Goal: Task Accomplishment & Management: Complete application form

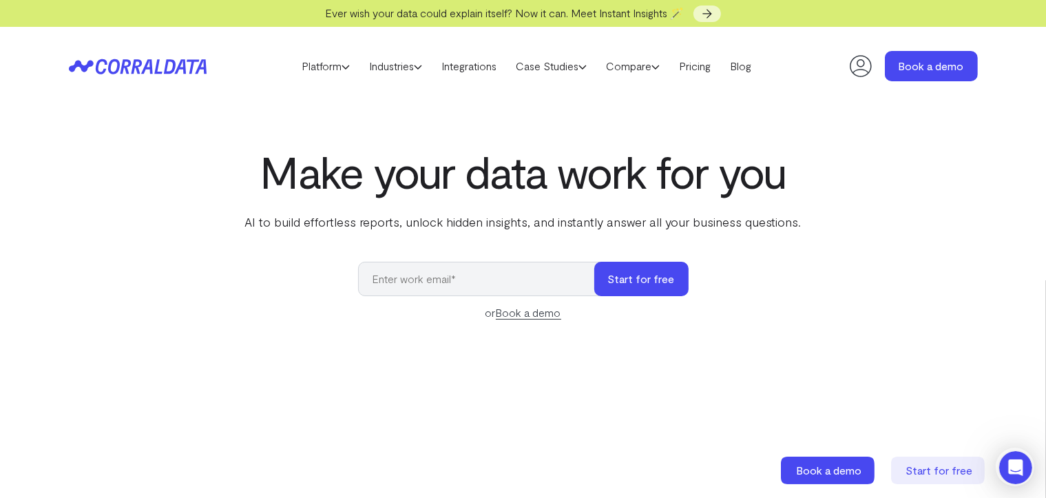
click at [380, 280] on input "email" at bounding box center [483, 279] width 250 height 34
type input "alarson@prisonertransport.net"
click at [664, 273] on button "Start for free" at bounding box center [641, 279] width 94 height 34
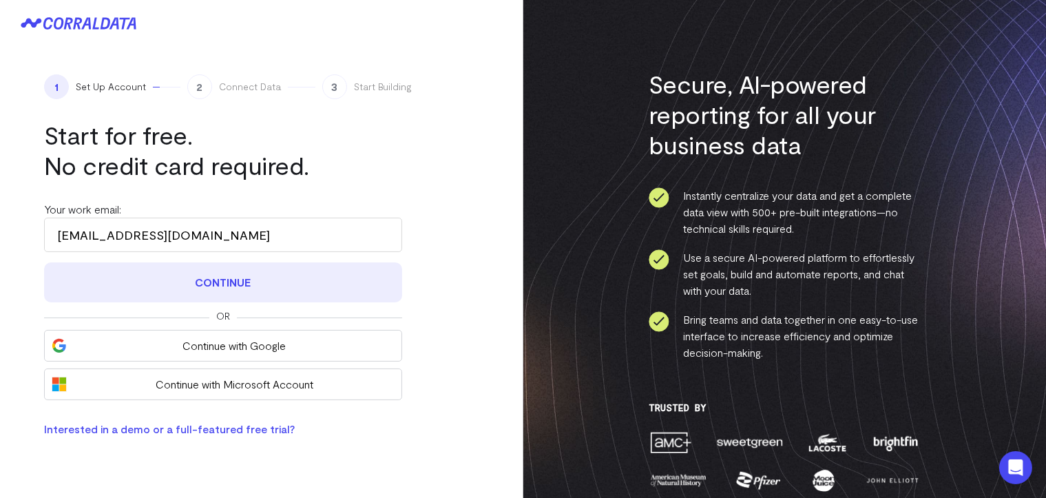
click at [240, 287] on button "Continue" at bounding box center [223, 282] width 358 height 40
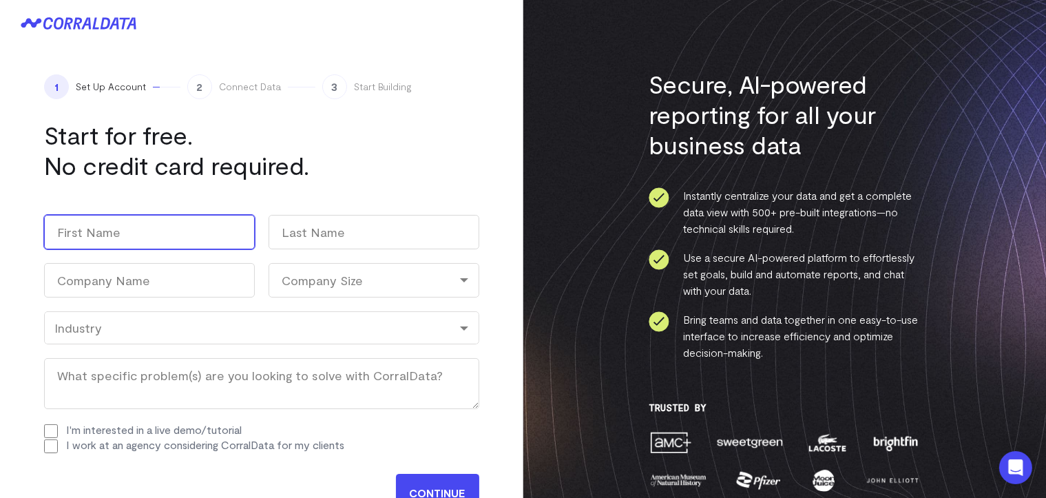
click at [157, 220] on input "First" at bounding box center [149, 232] width 211 height 34
type input "Andrew"
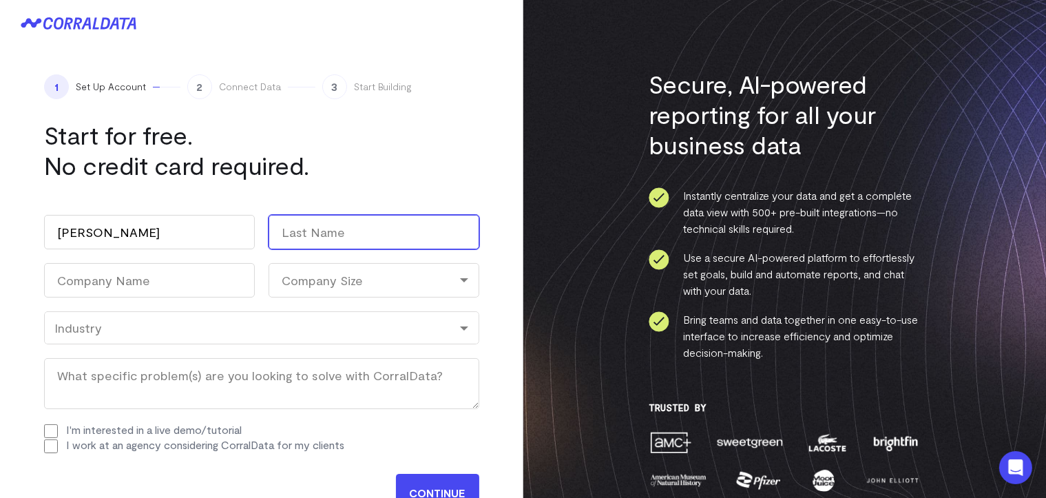
type input "Larson"
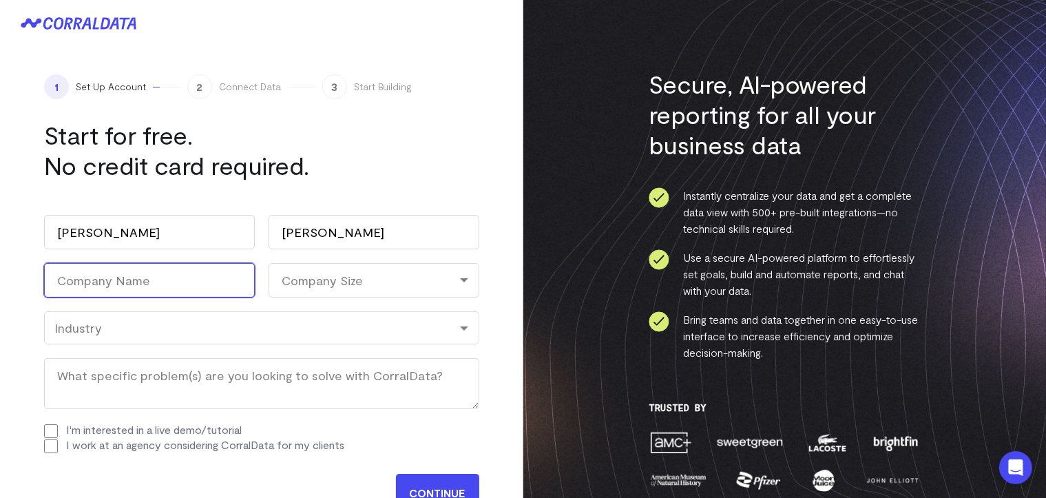
click at [152, 282] on input "Company Name (Required)" at bounding box center [149, 280] width 211 height 34
type input "US Corrections"
click at [310, 291] on div "Company Size" at bounding box center [373, 280] width 211 height 34
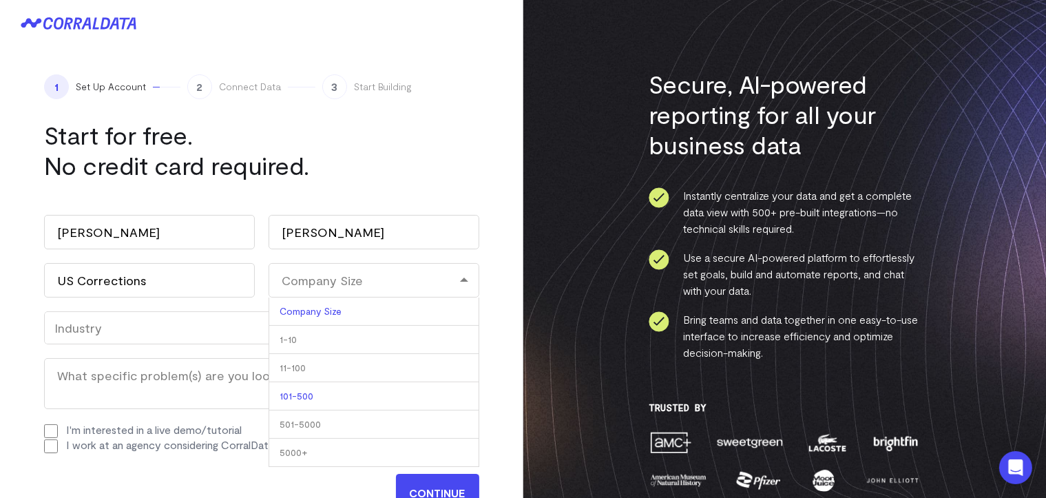
click at [317, 392] on li "101-500" at bounding box center [373, 396] width 211 height 28
select select "101-500"
click at [195, 322] on div "Industry" at bounding box center [261, 327] width 414 height 15
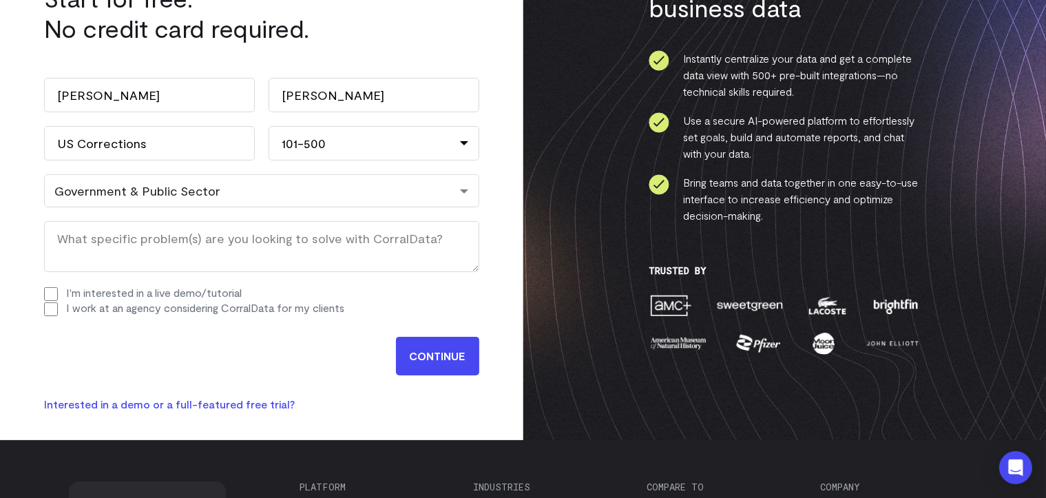
scroll to position [138, 0]
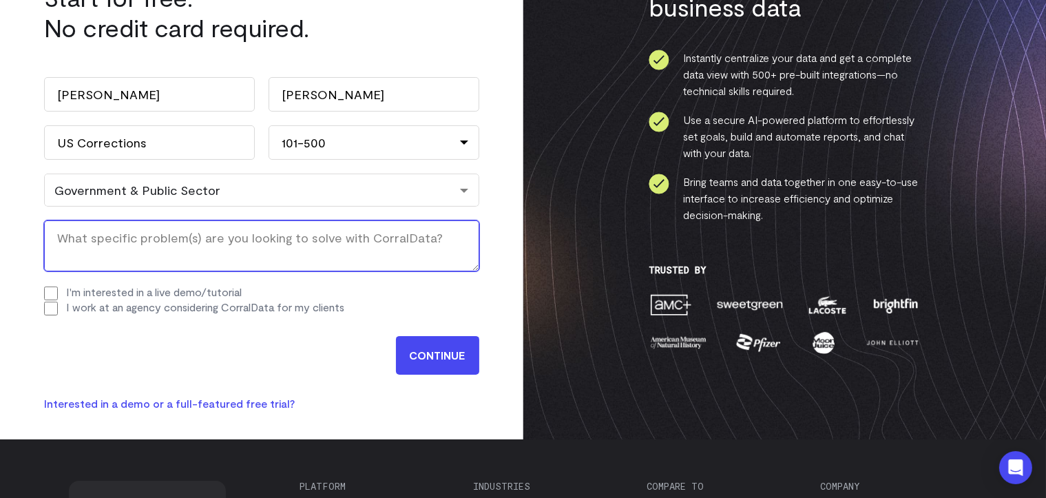
click at [76, 236] on textarea "What specific problem(s) are you looking to solve with CorralData? (Required)" at bounding box center [261, 245] width 435 height 51
type textarea "Data analysis and excel spreadsheet organization."
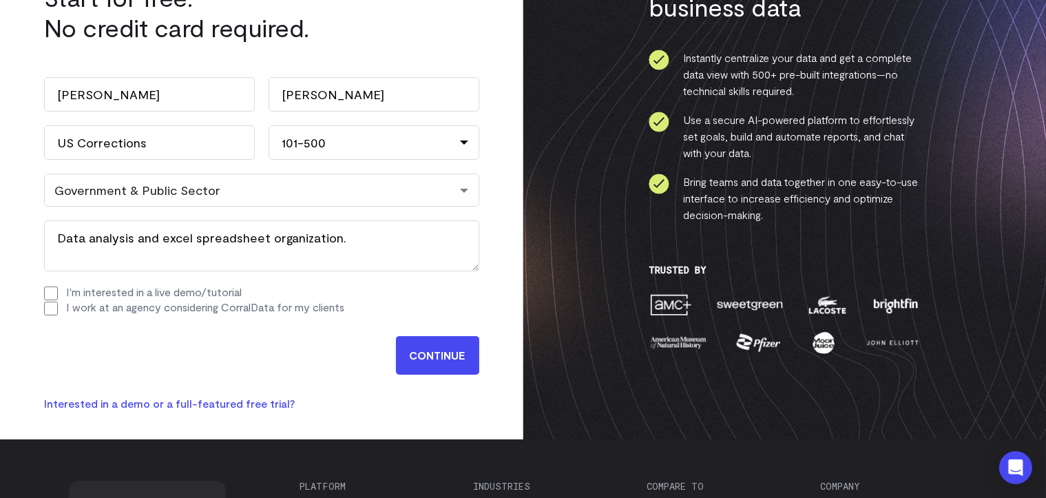
click at [50, 310] on input "I work at an agency considering CorralData for my clients" at bounding box center [51, 309] width 14 height 14
checkbox input "false"
click at [415, 355] on input "CONTINUE" at bounding box center [437, 355] width 83 height 39
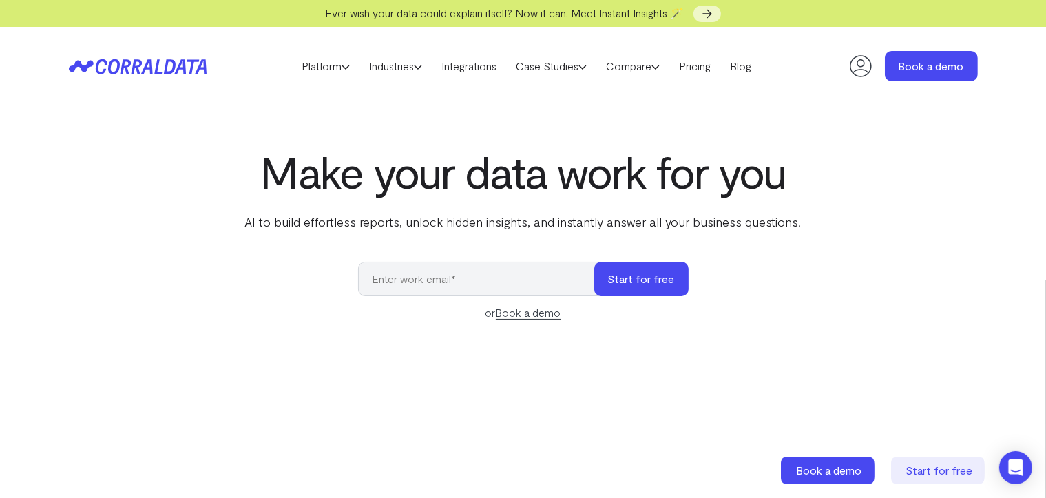
click at [869, 59] on icon at bounding box center [861, 66] width 28 height 28
click at [863, 63] on icon at bounding box center [860, 66] width 22 height 22
